Goal: Task Accomplishment & Management: Manage account settings

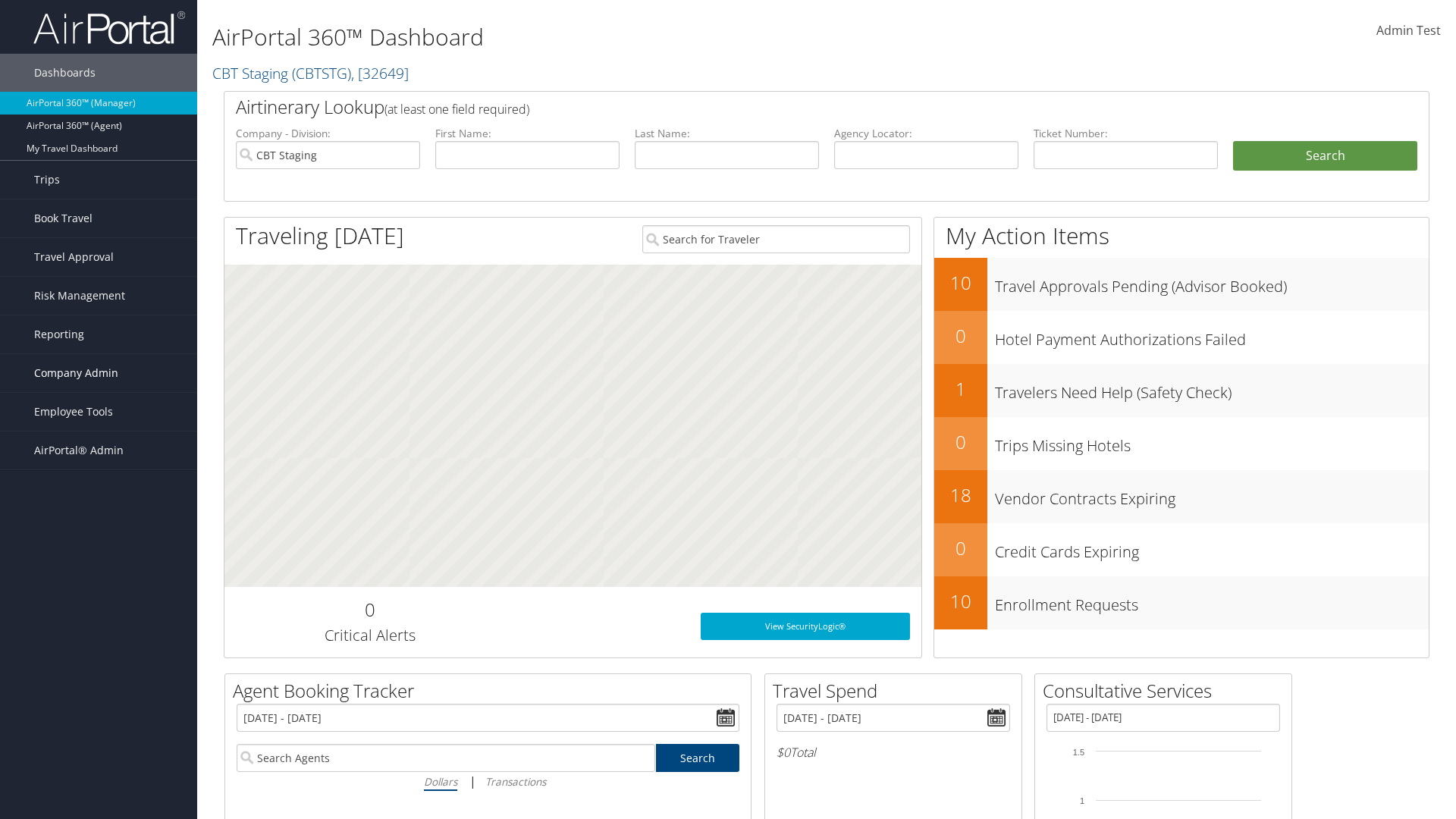
click at [99, 373] on span "Company Admin" at bounding box center [77, 372] width 84 height 38
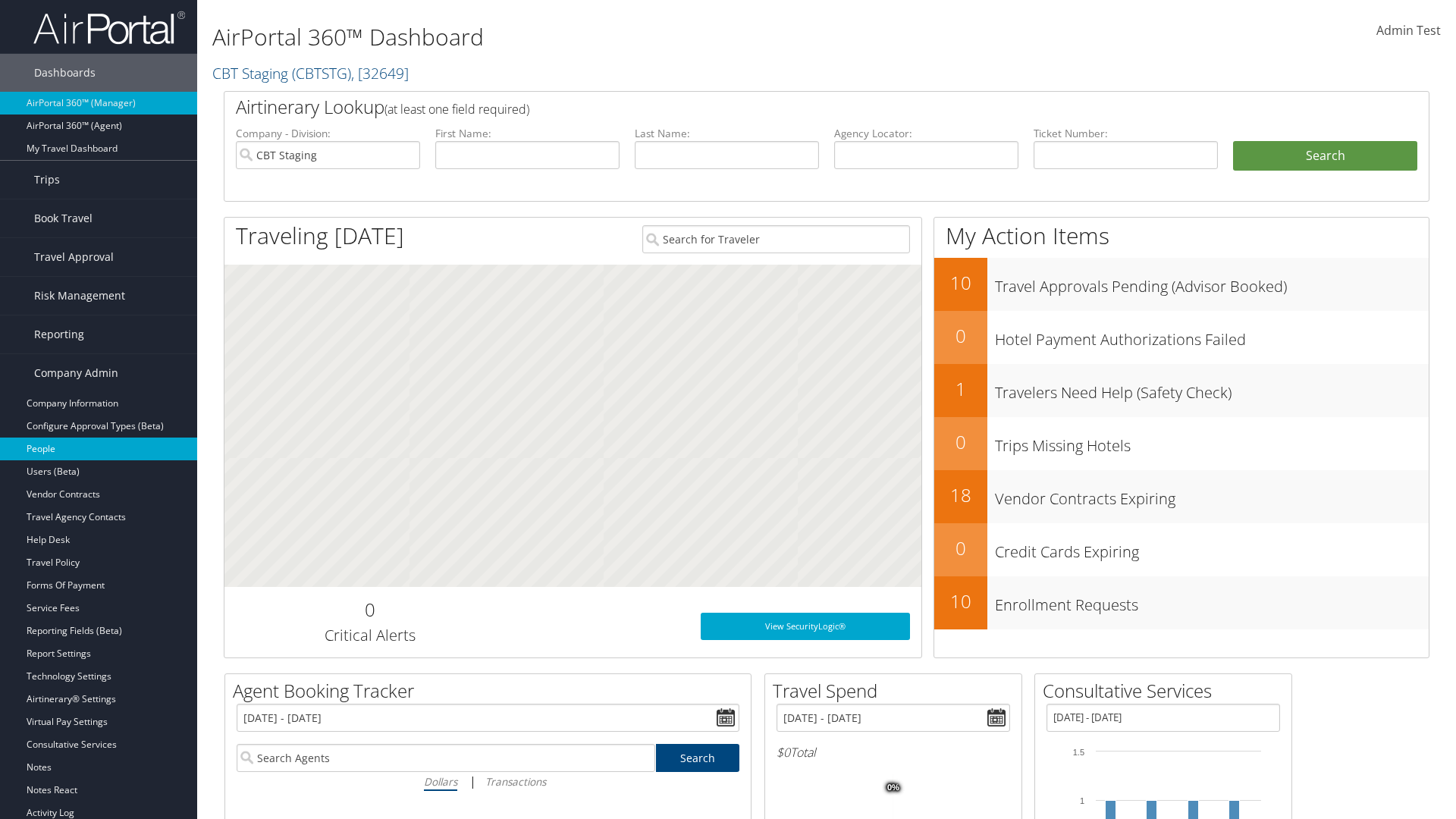
click at [99, 449] on link "People" at bounding box center [99, 449] width 197 height 23
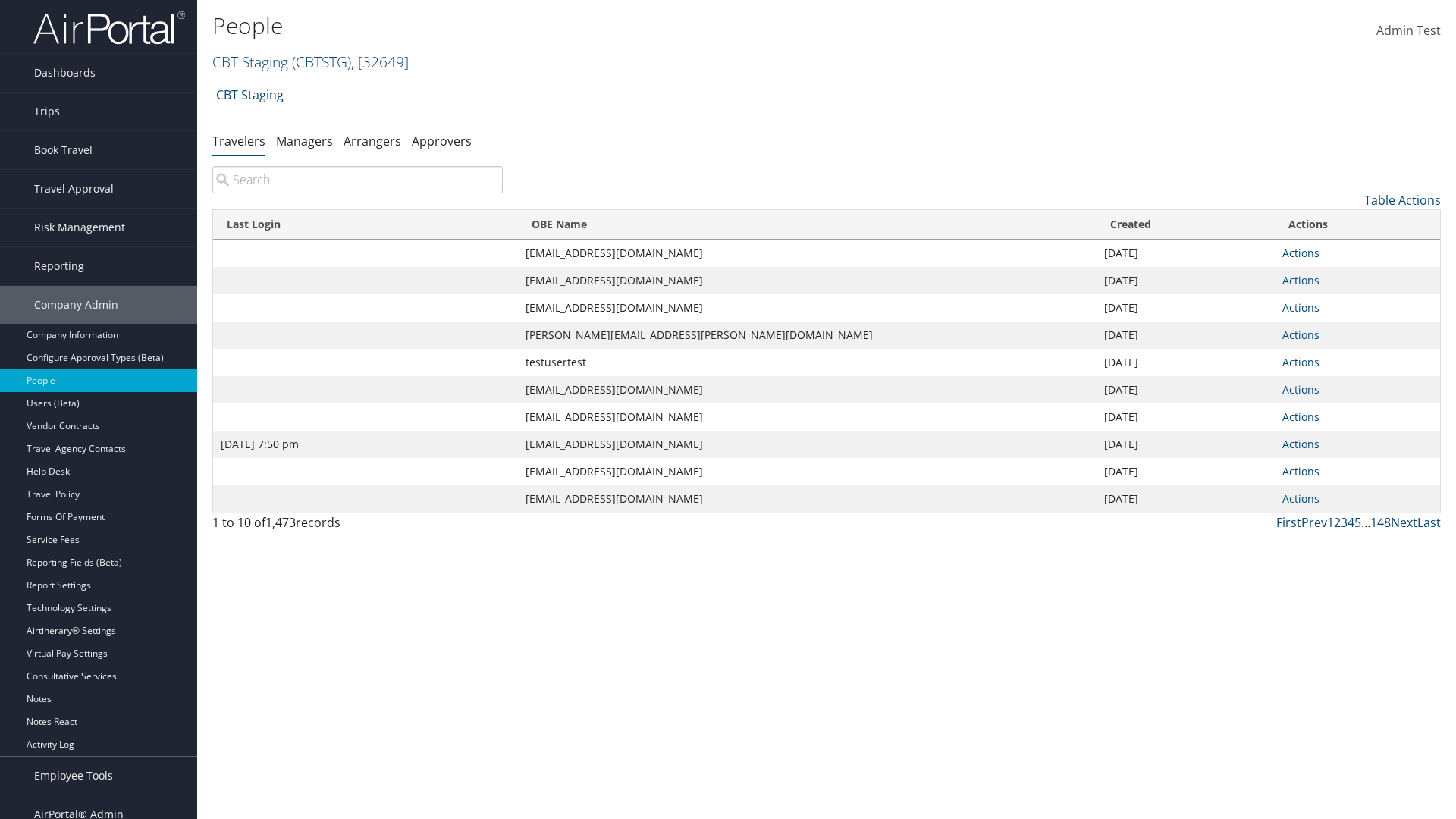
click at [357, 179] on input "search" at bounding box center [357, 179] width 290 height 27
type input "[DATE] 7:50 pm"
